Goal: Transaction & Acquisition: Purchase product/service

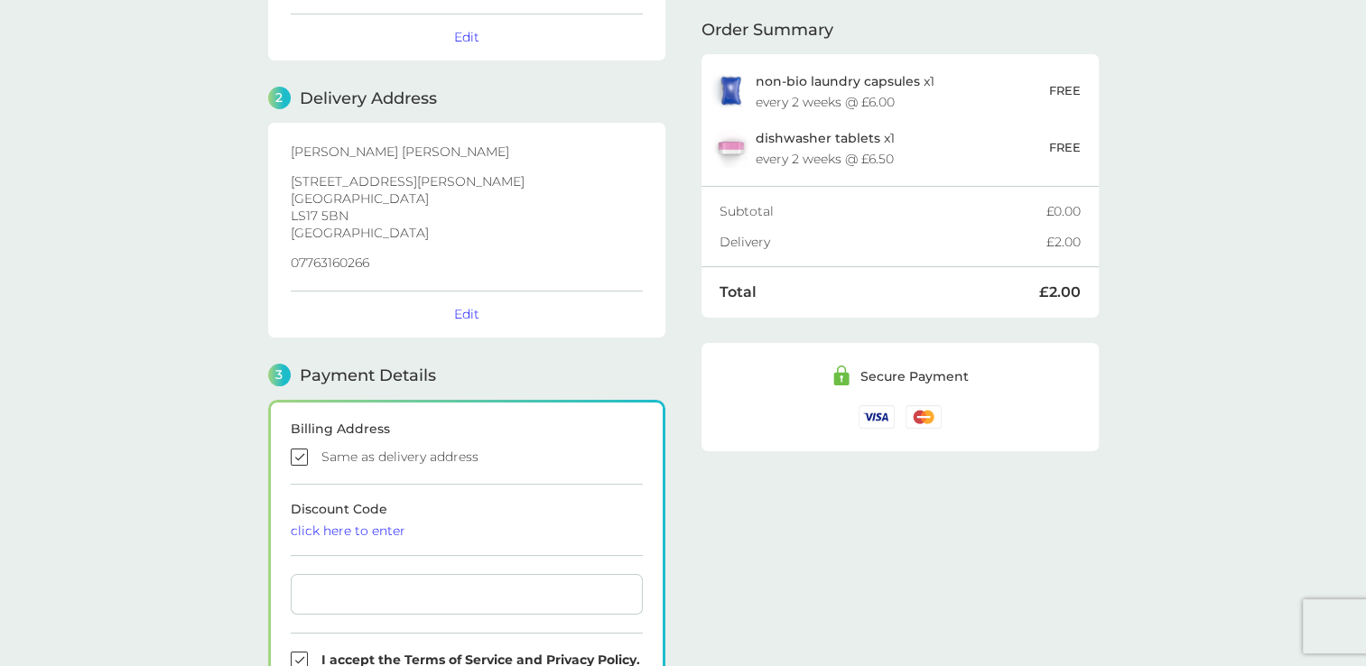
scroll to position [475, 0]
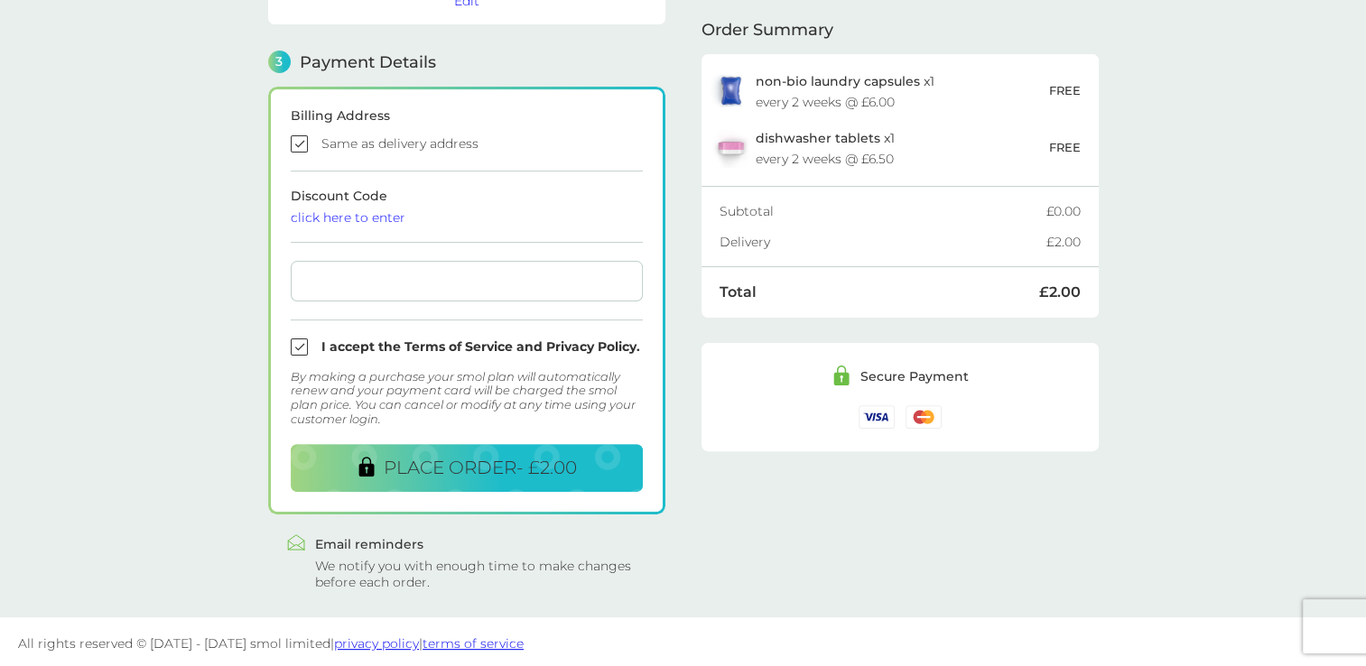
click at [301, 343] on input "checkbox" at bounding box center [467, 347] width 352 height 17
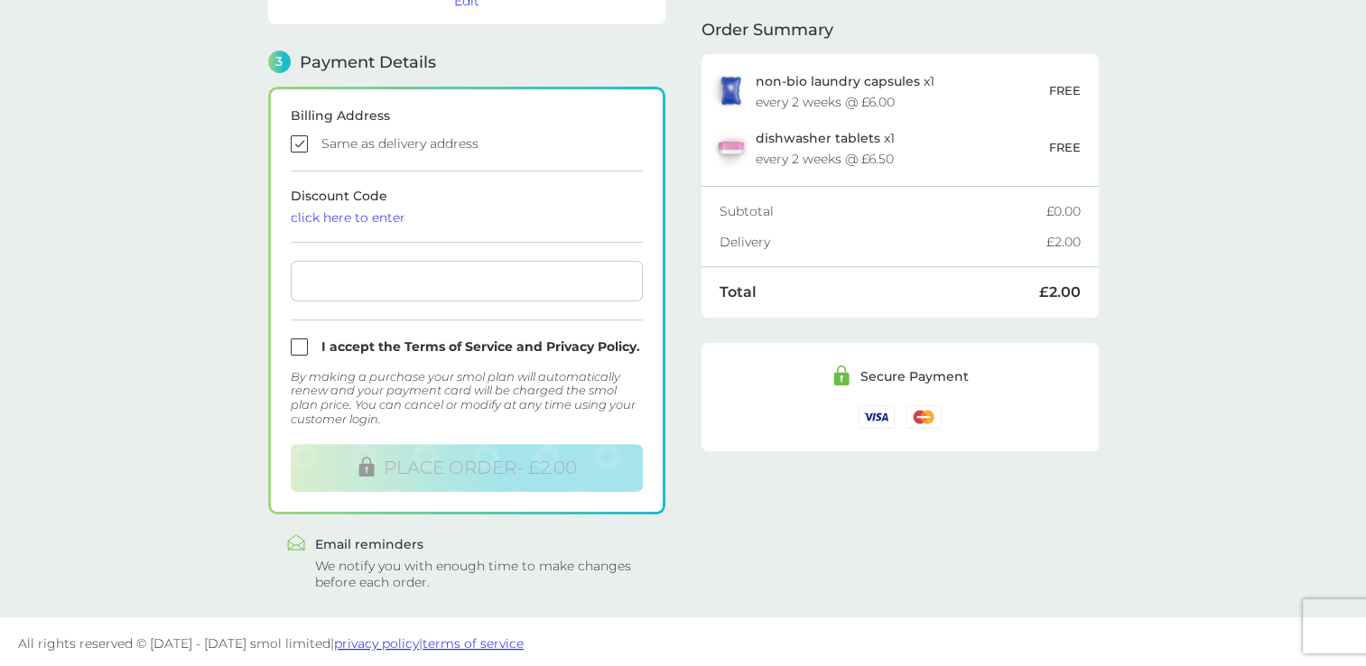
click at [303, 339] on input "checkbox" at bounding box center [467, 347] width 352 height 17
checkbox input "true"
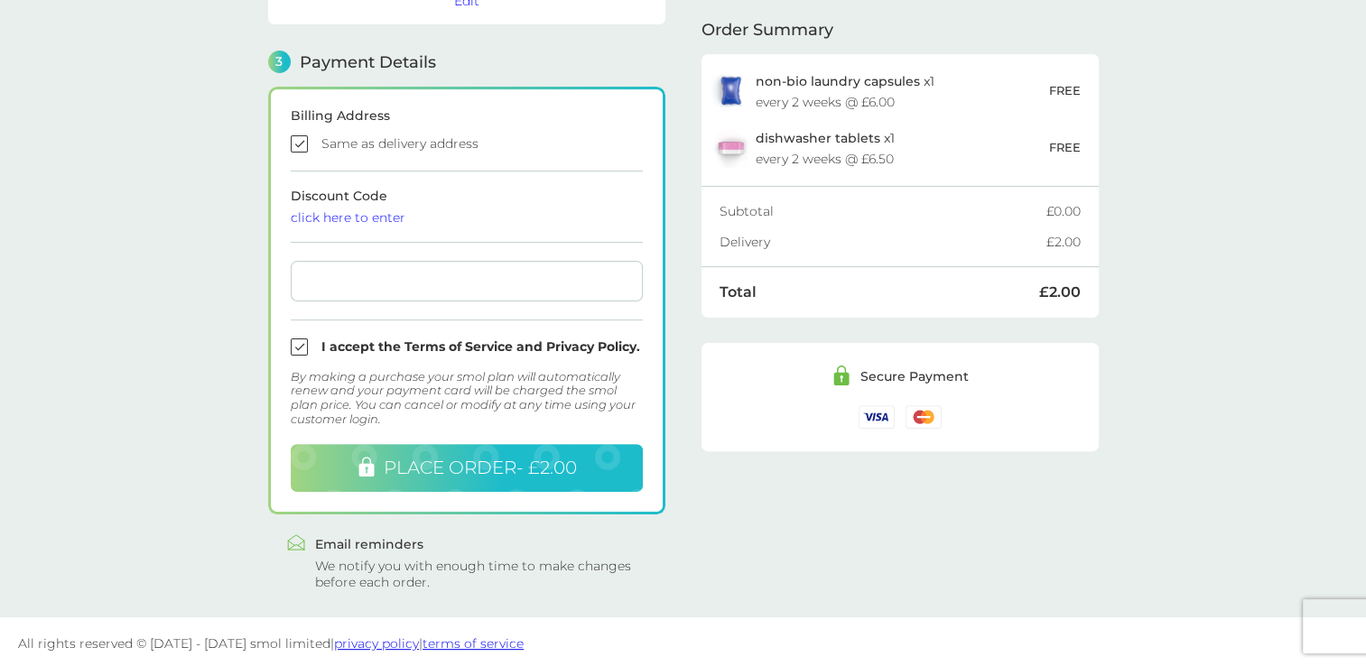
click at [502, 460] on span "PLACE ORDER - £2.00" at bounding box center [480, 468] width 193 height 22
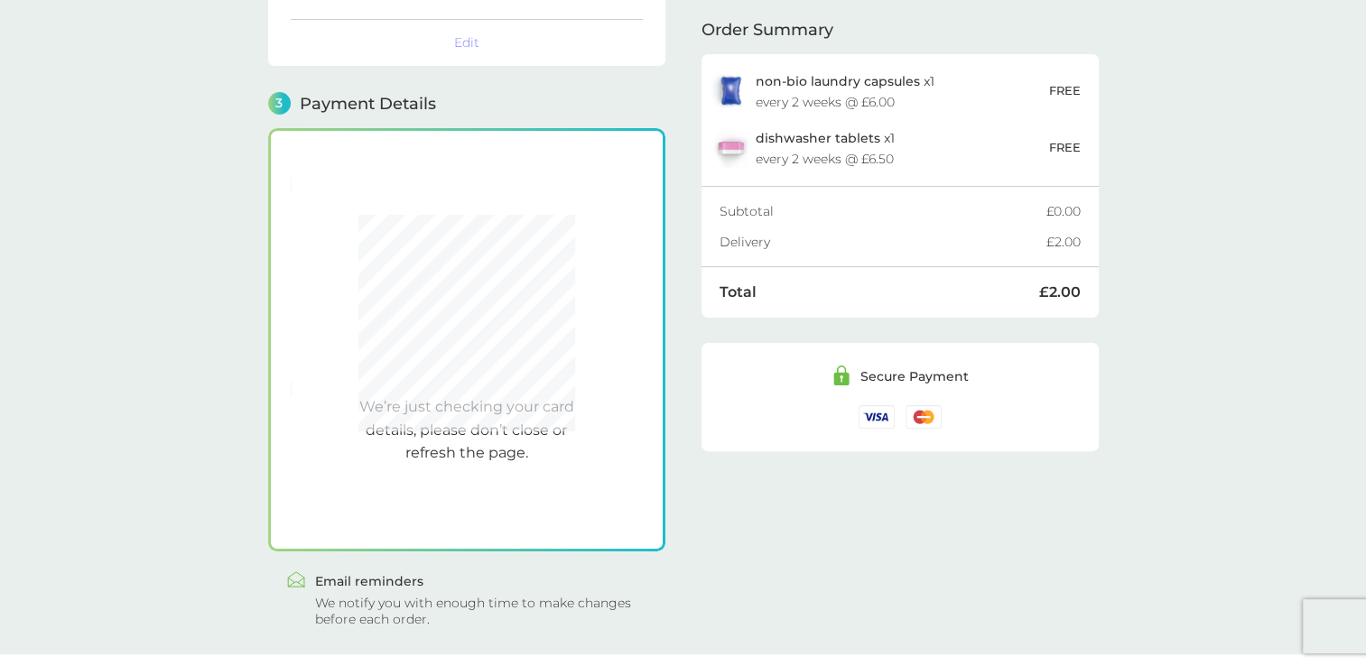
scroll to position [470, 0]
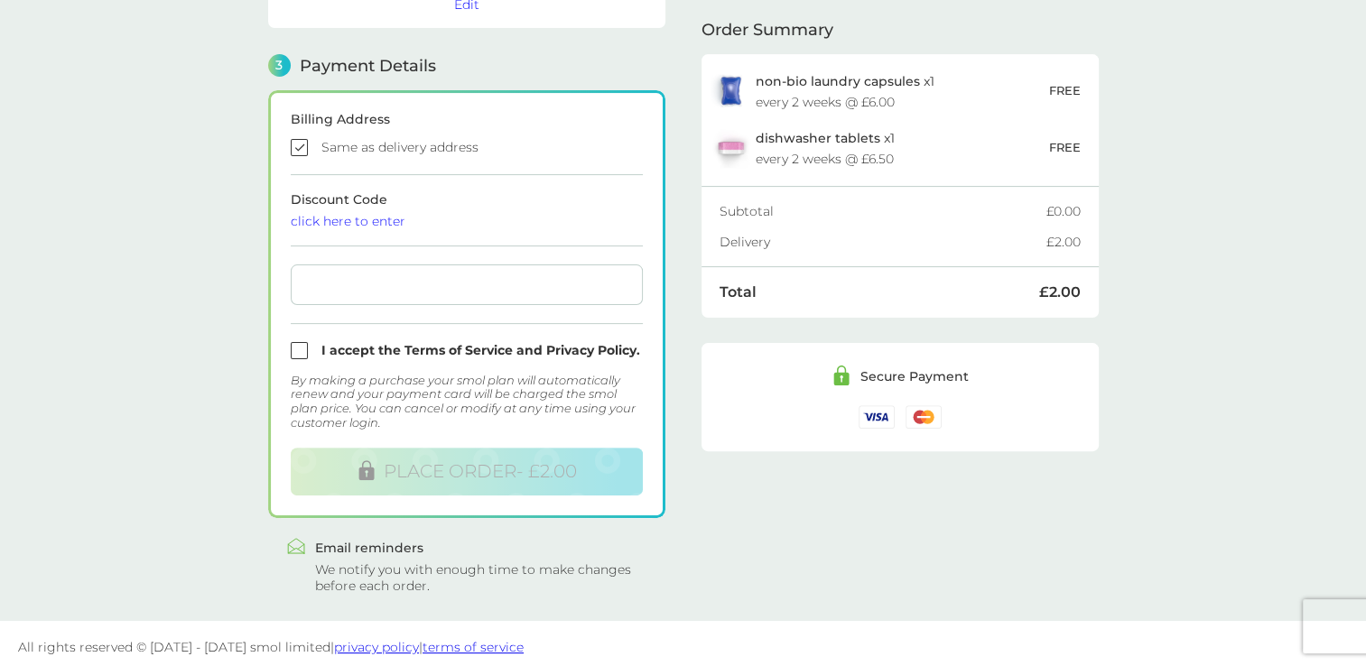
scroll to position [472, 0]
click at [301, 145] on input "checkbox" at bounding box center [467, 146] width 352 height 17
checkbox input "false"
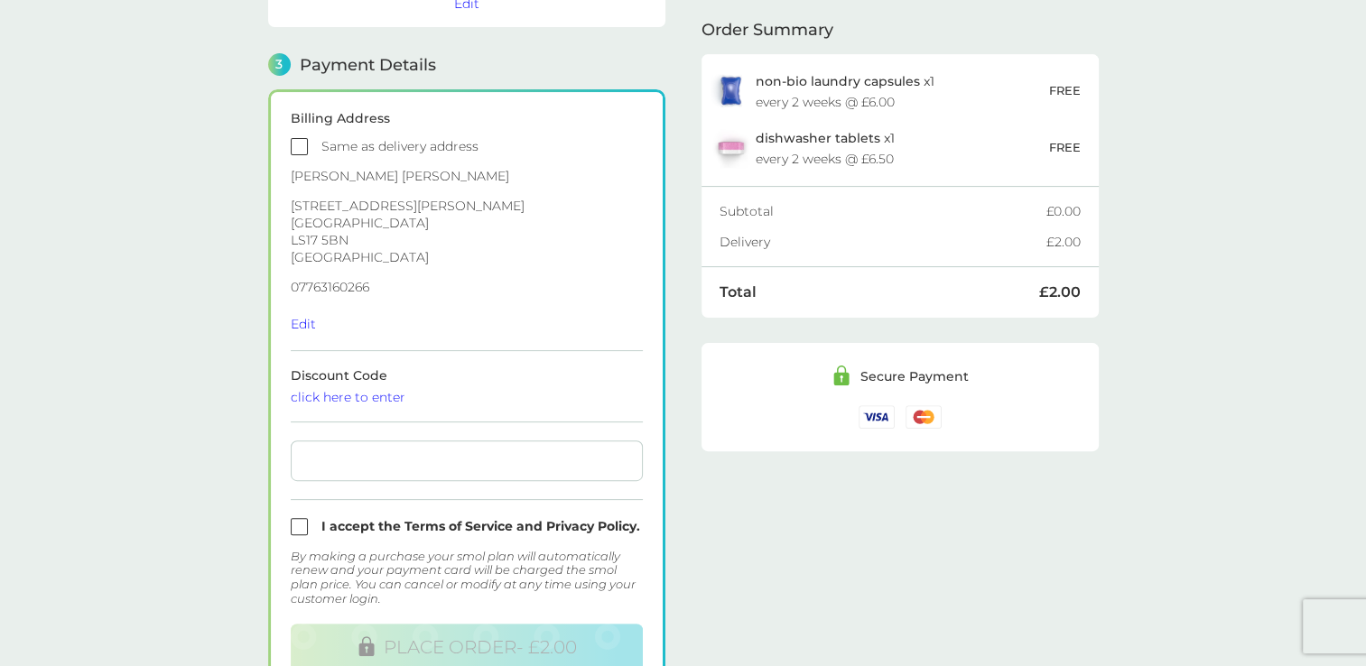
click at [326, 464] on div at bounding box center [467, 461] width 352 height 41
click at [299, 525] on input "checkbox" at bounding box center [467, 526] width 352 height 17
checkbox input "true"
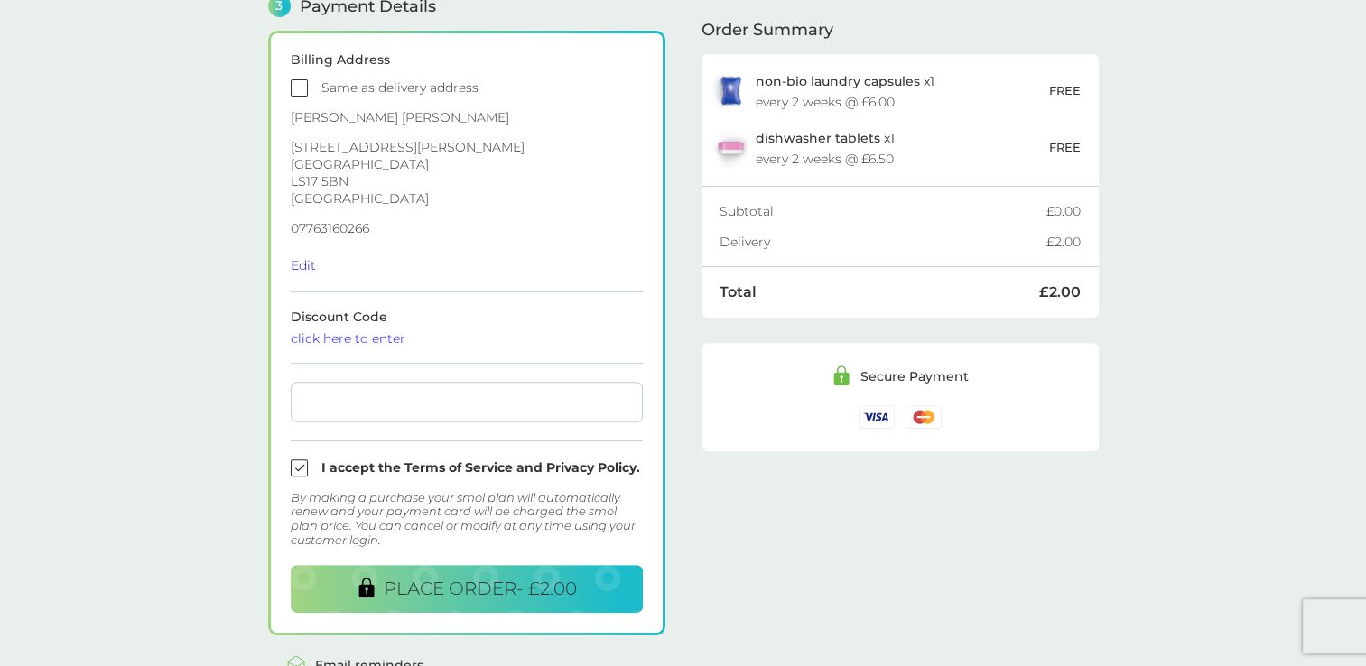
scroll to position [563, 0]
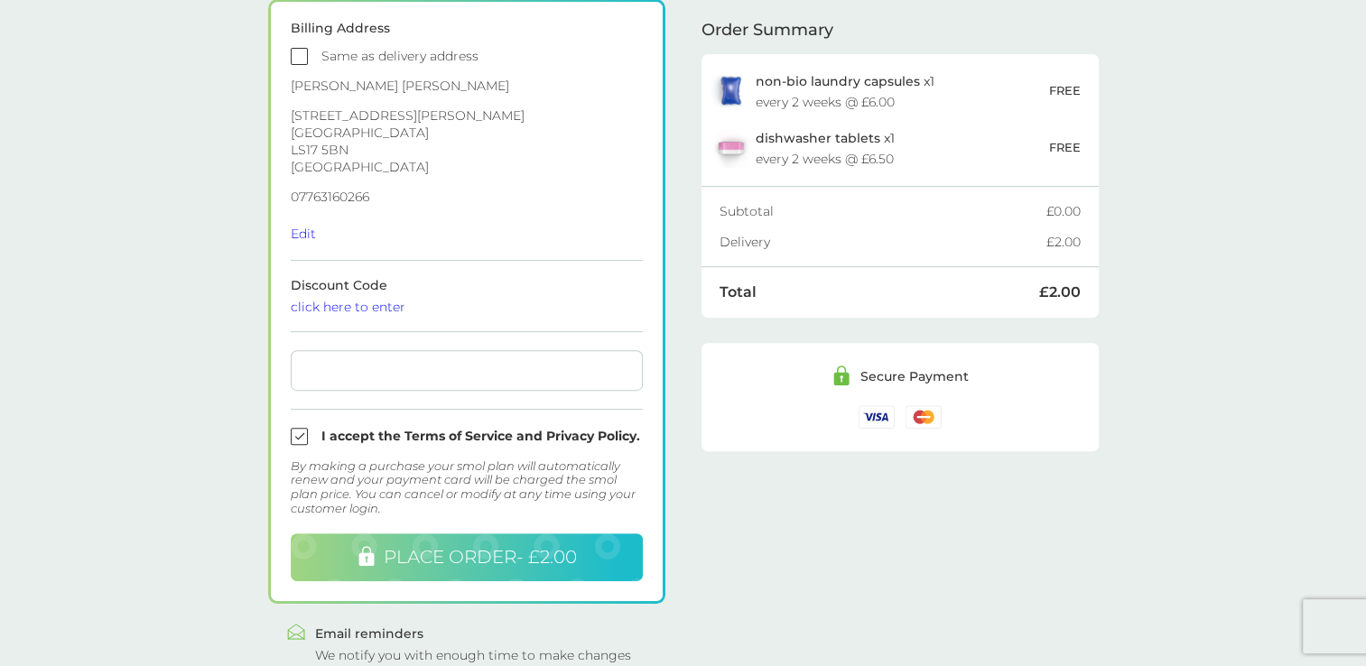
click at [424, 558] on span "PLACE ORDER - £2.00" at bounding box center [480, 557] width 193 height 22
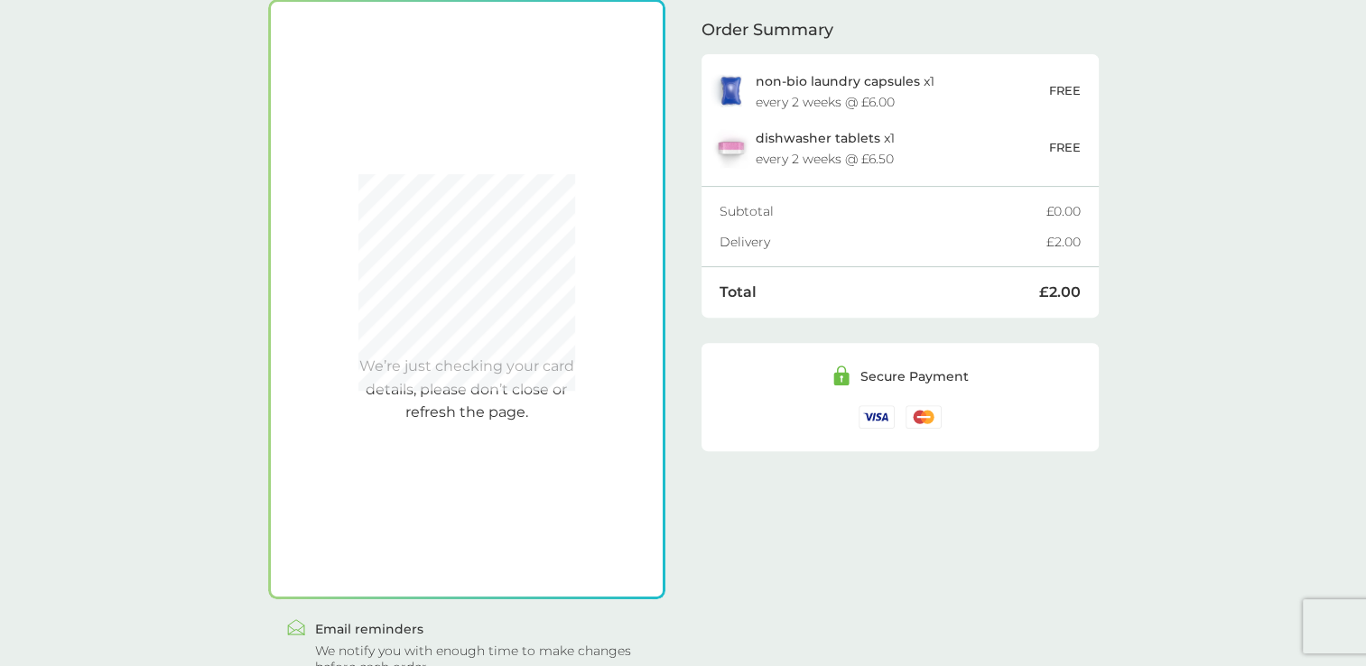
scroll to position [497, 0]
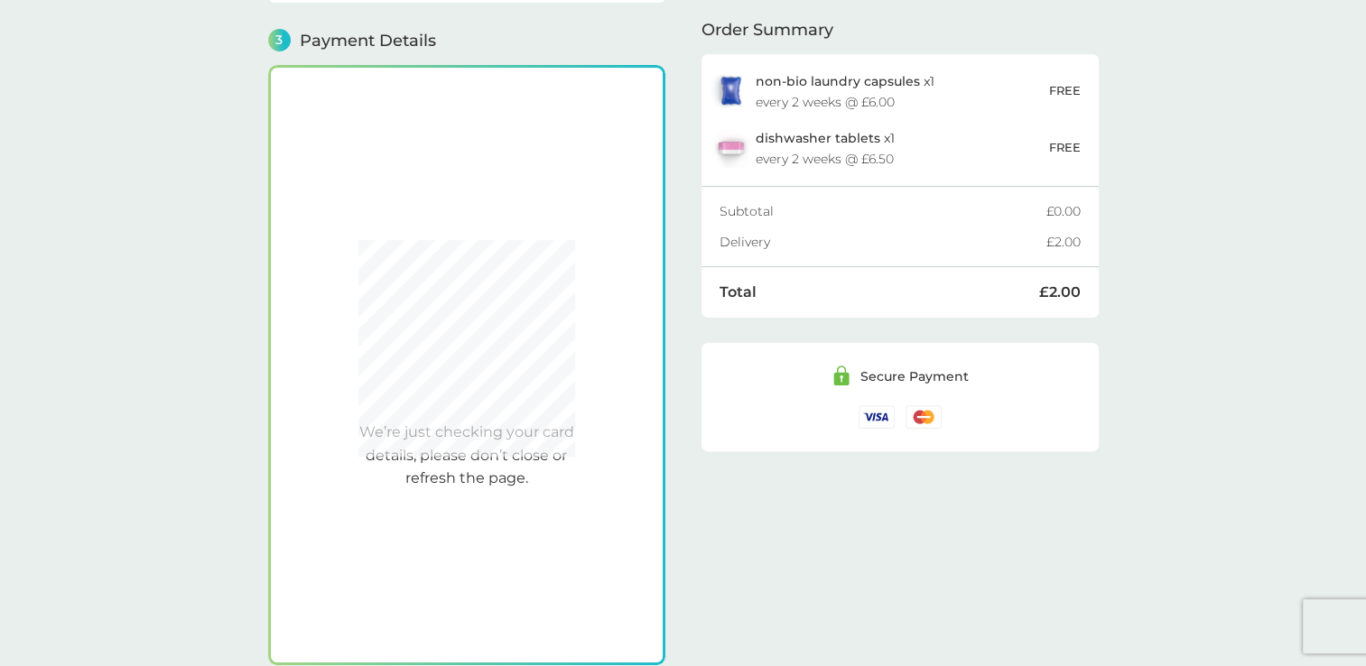
checkbox input "true"
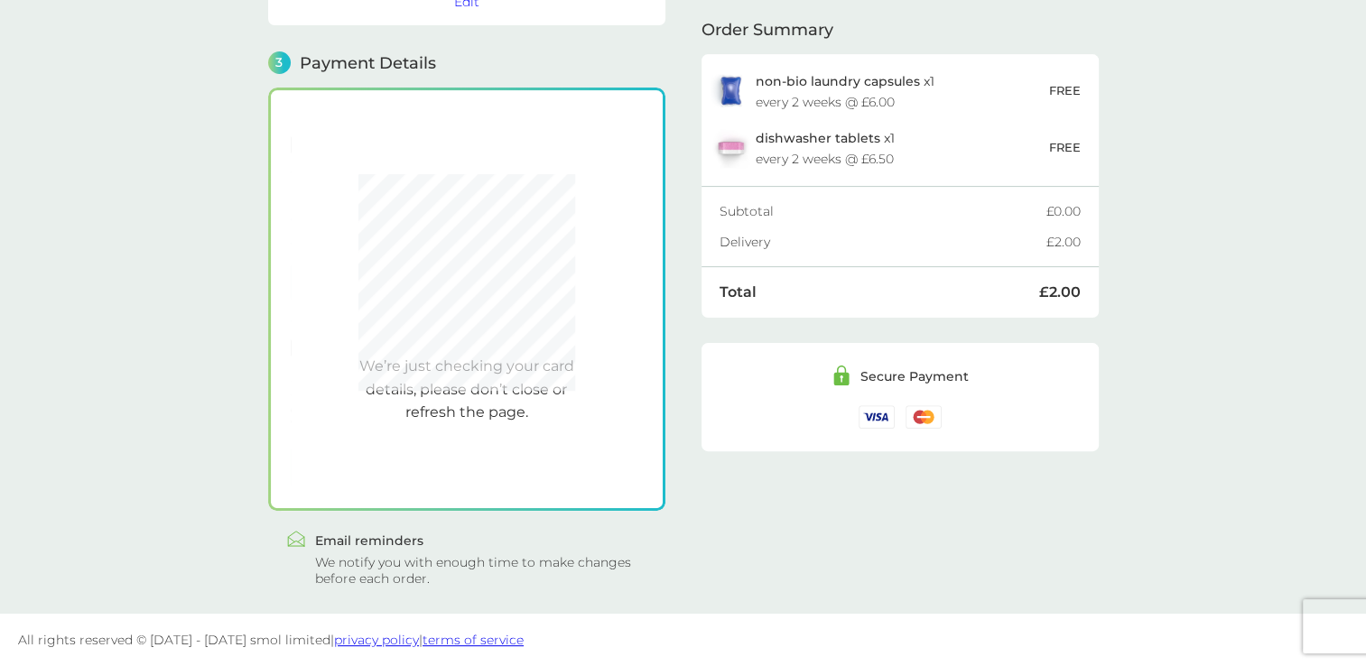
scroll to position [470, 0]
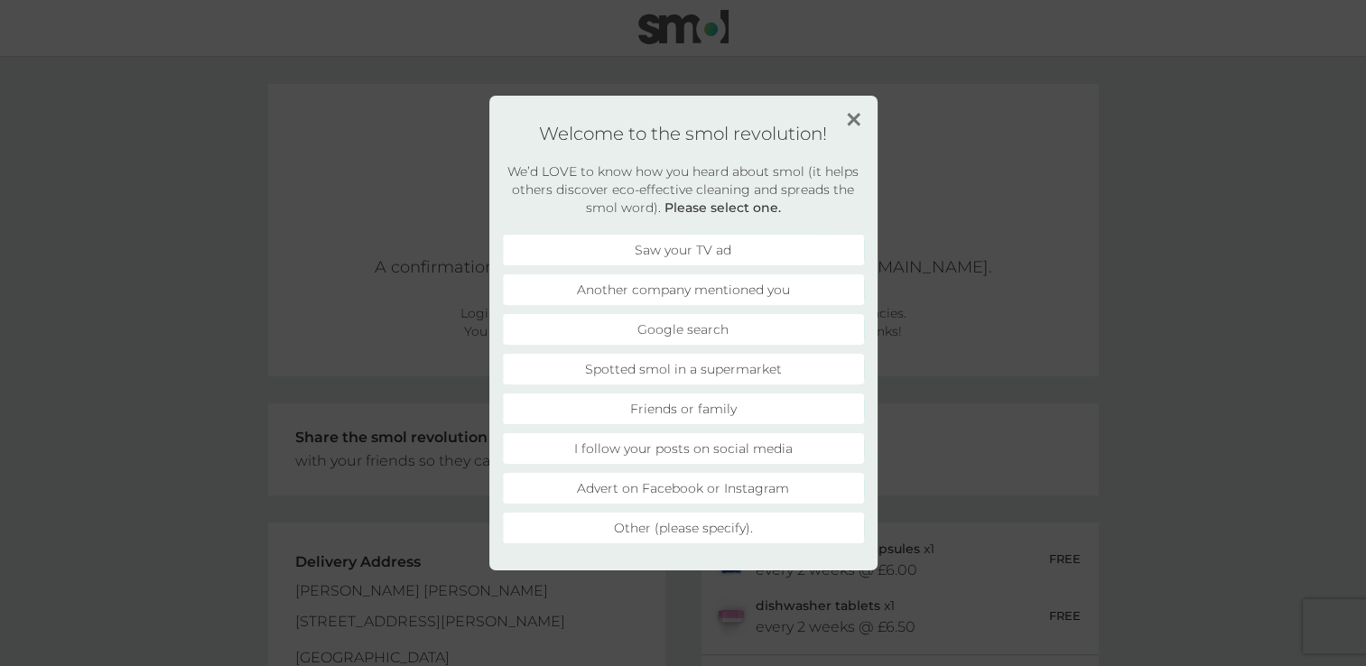
click at [667, 284] on li "Another company mentioned you" at bounding box center [683, 289] width 361 height 31
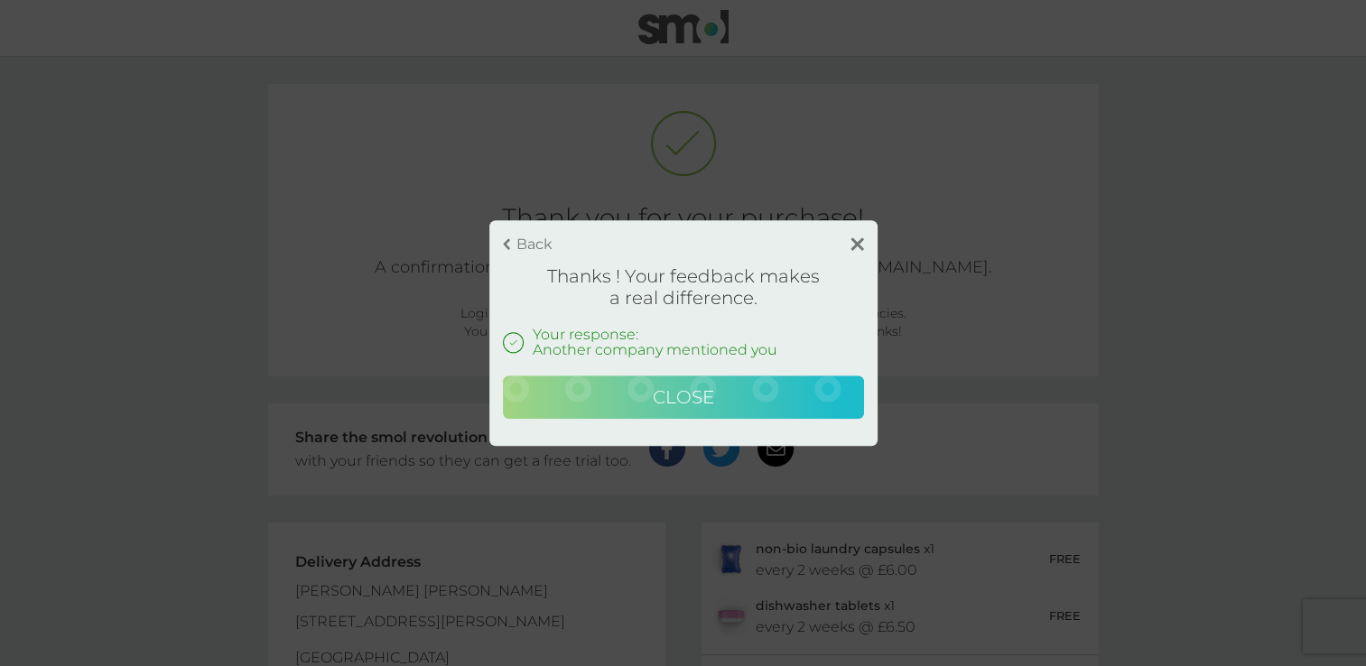
click at [687, 395] on span "Close" at bounding box center [683, 397] width 61 height 22
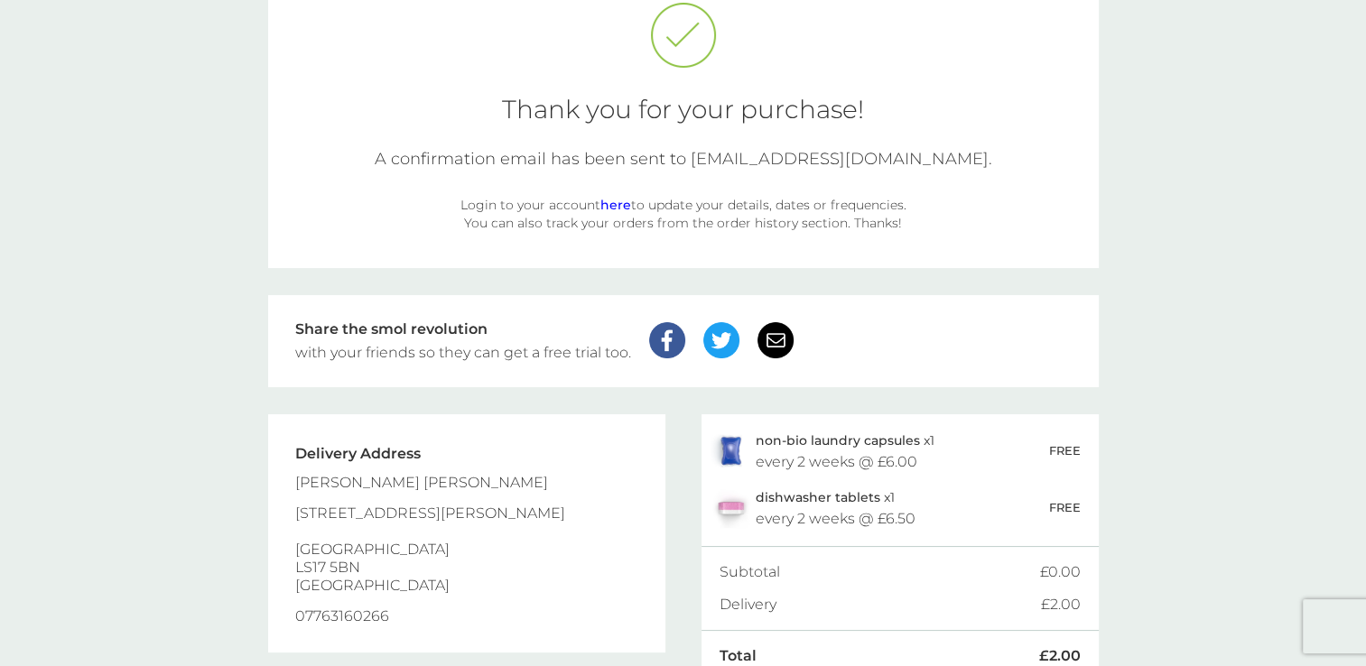
scroll to position [202, 0]
